Goal: Transaction & Acquisition: Download file/media

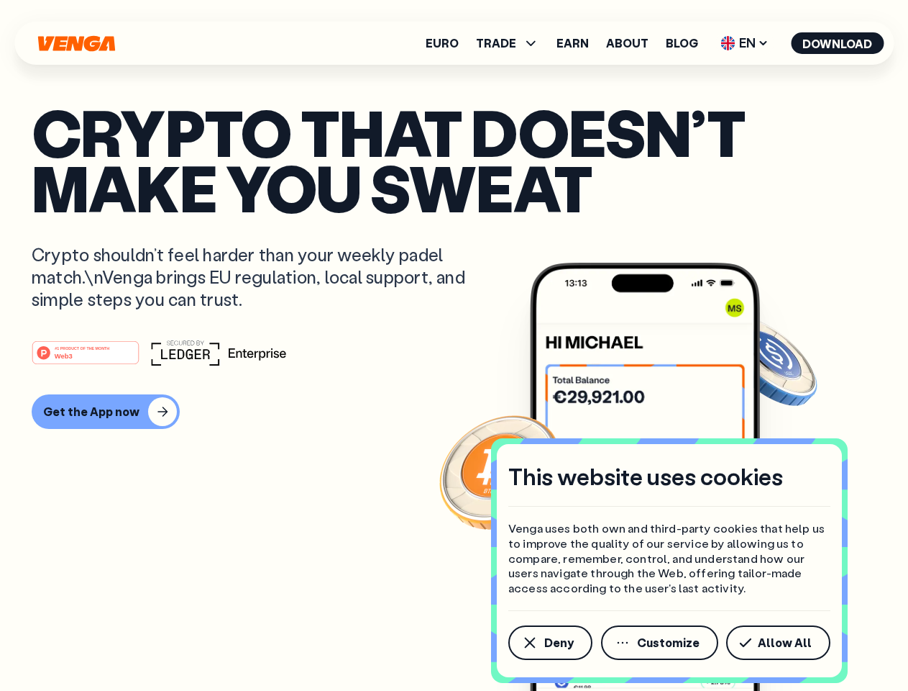
click at [454, 345] on div "#1 PRODUCT OF THE MONTH Web3" at bounding box center [454, 352] width 845 height 26
click at [550, 642] on span "Deny" at bounding box center [558, 643] width 29 height 12
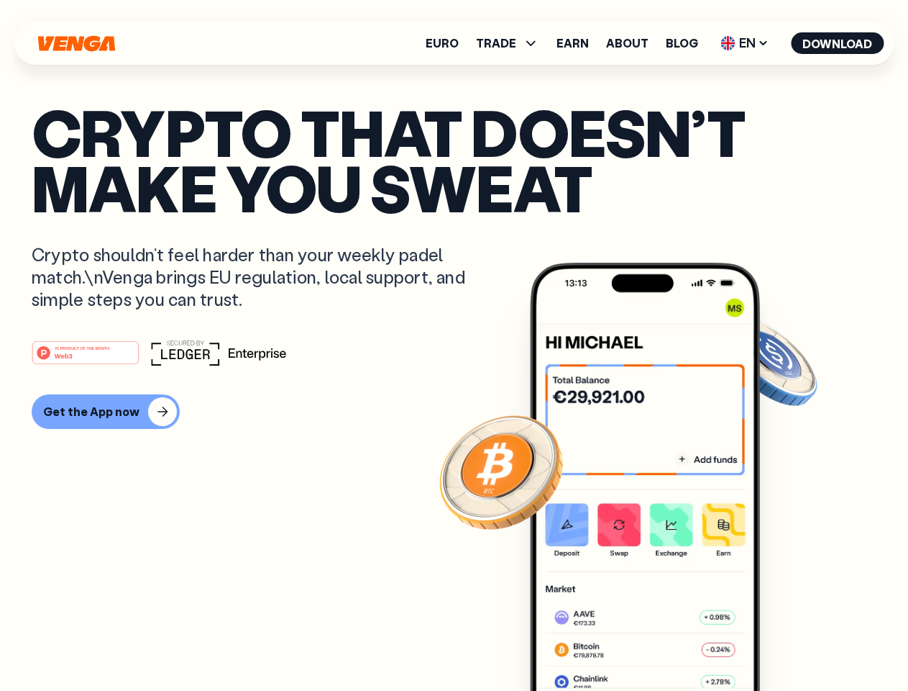
click at [661, 642] on img at bounding box center [645, 504] width 230 height 482
click at [781, 642] on article "Crypto that doesn’t make you sweat Crypto shouldn’t feel harder than your weekl…" at bounding box center [454, 373] width 845 height 539
click at [512, 43] on span "TRADE" at bounding box center [496, 43] width 40 height 12
click at [745, 43] on span "EN" at bounding box center [745, 43] width 58 height 23
click at [838, 43] on button "Download" at bounding box center [837, 43] width 93 height 22
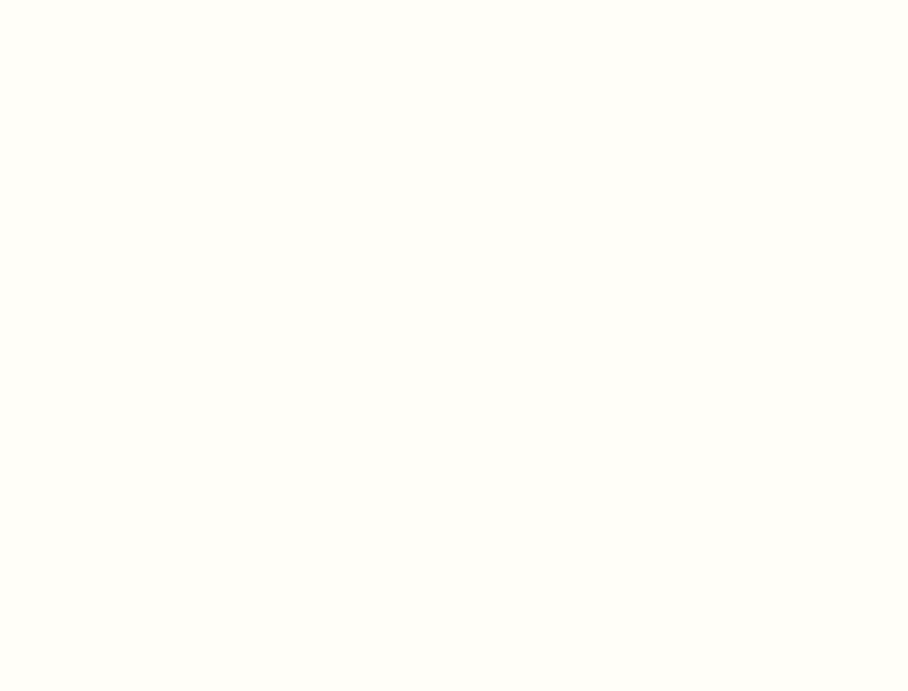
click at [454, 0] on html "This website uses cookies Venga uses both own and third-party cookies that help…" at bounding box center [454, 0] width 908 height 0
click at [104, 0] on html "This website uses cookies Venga uses both own and third-party cookies that help…" at bounding box center [454, 0] width 908 height 0
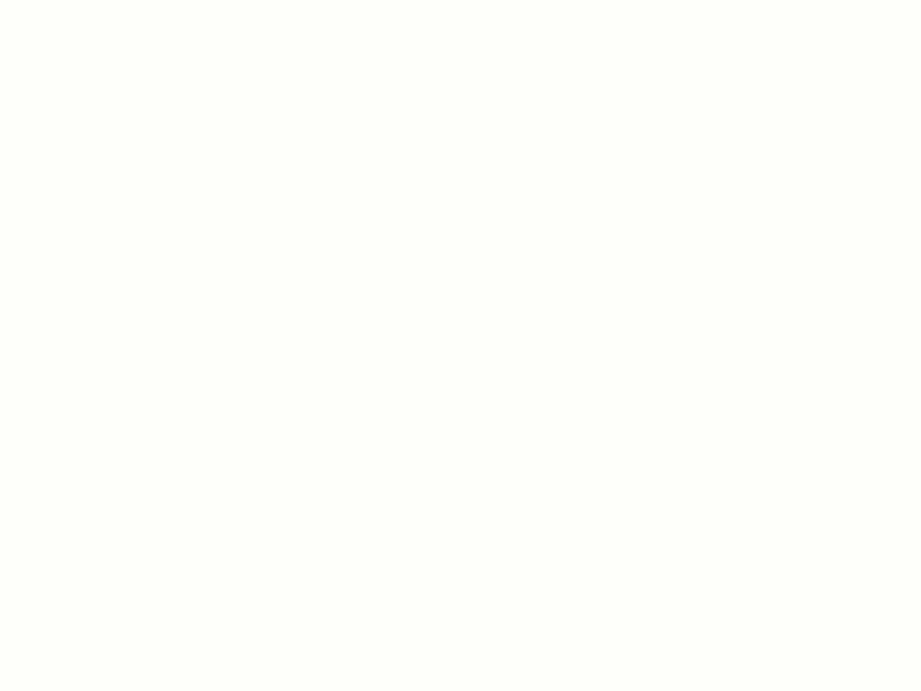
click at [88, 0] on html "This website uses cookies Venga uses both own and third-party cookies that help…" at bounding box center [460, 0] width 921 height 0
